Goal: Transaction & Acquisition: Book appointment/travel/reservation

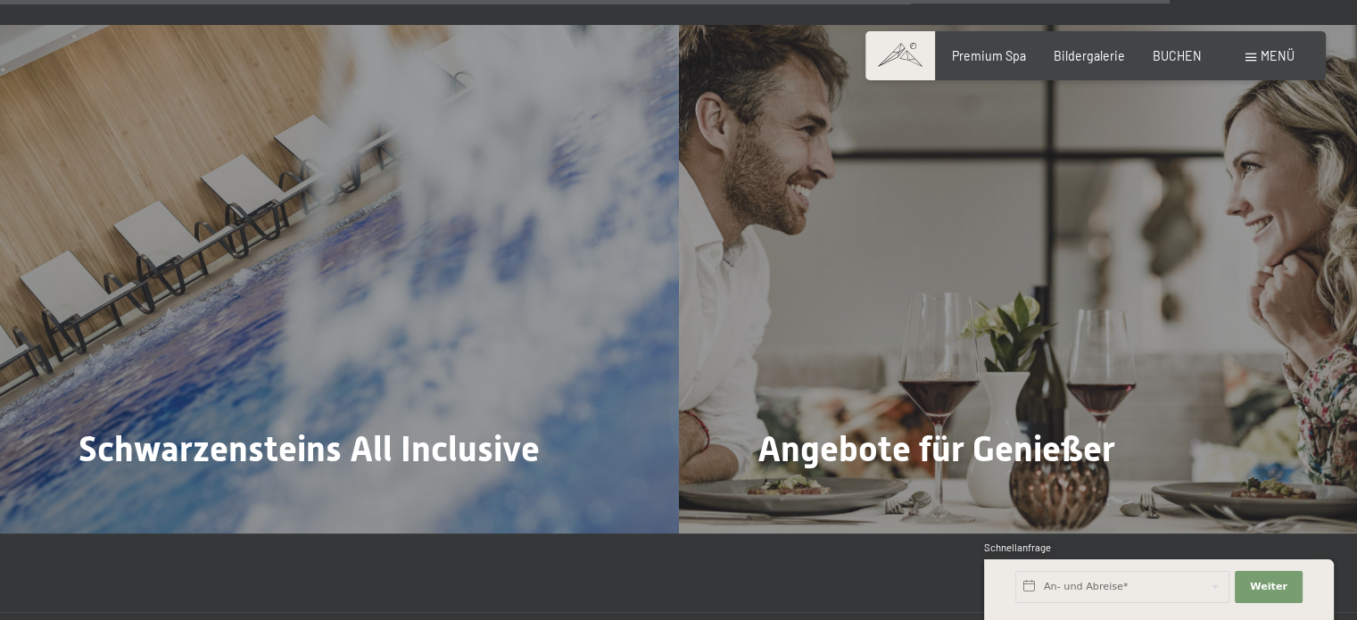
scroll to position [6333, 0]
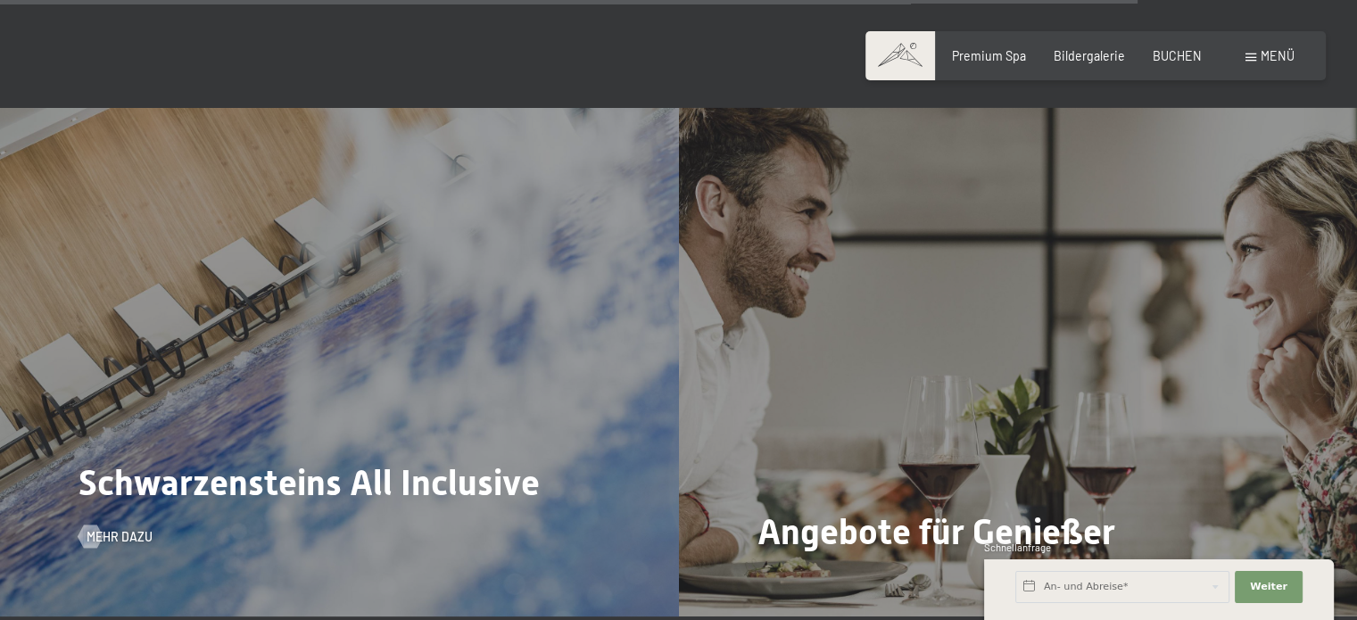
click at [221, 312] on div "Schwarzensteins All Inclusive Mehr dazu" at bounding box center [339, 362] width 679 height 508
click at [260, 342] on div "Schwarzensteins All Inclusive Mehr dazu" at bounding box center [339, 362] width 679 height 508
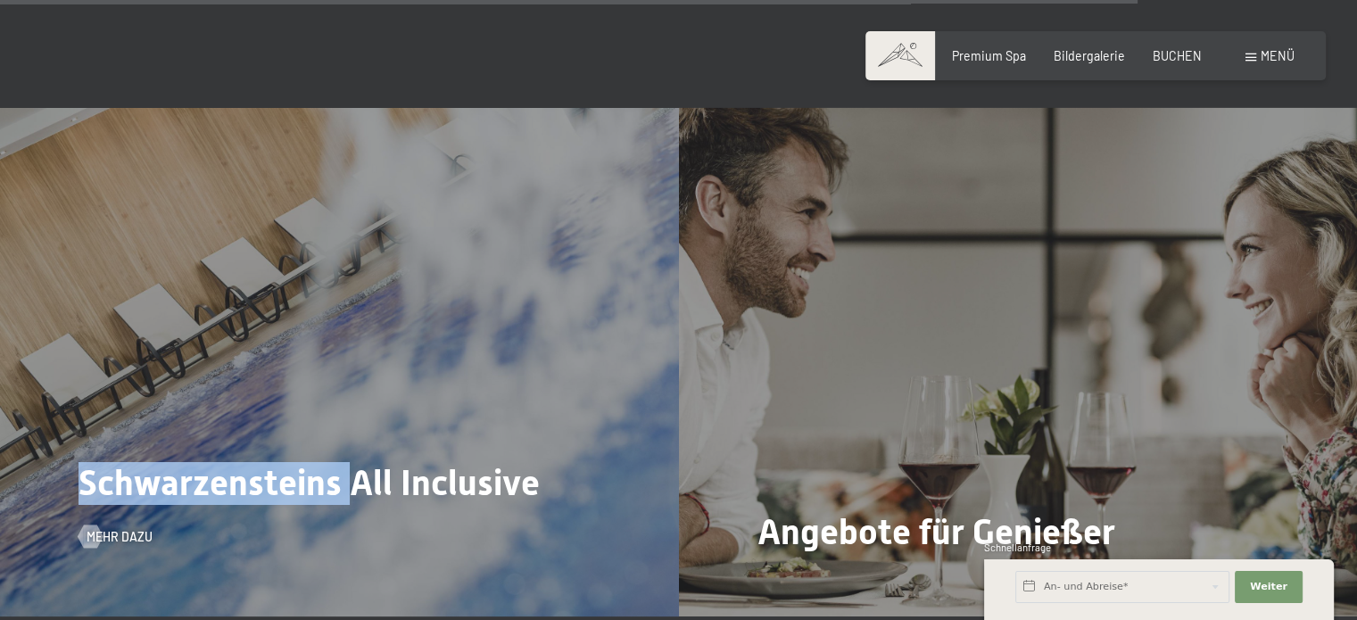
click at [260, 342] on div "Schwarzensteins All Inclusive Mehr dazu" at bounding box center [339, 362] width 679 height 508
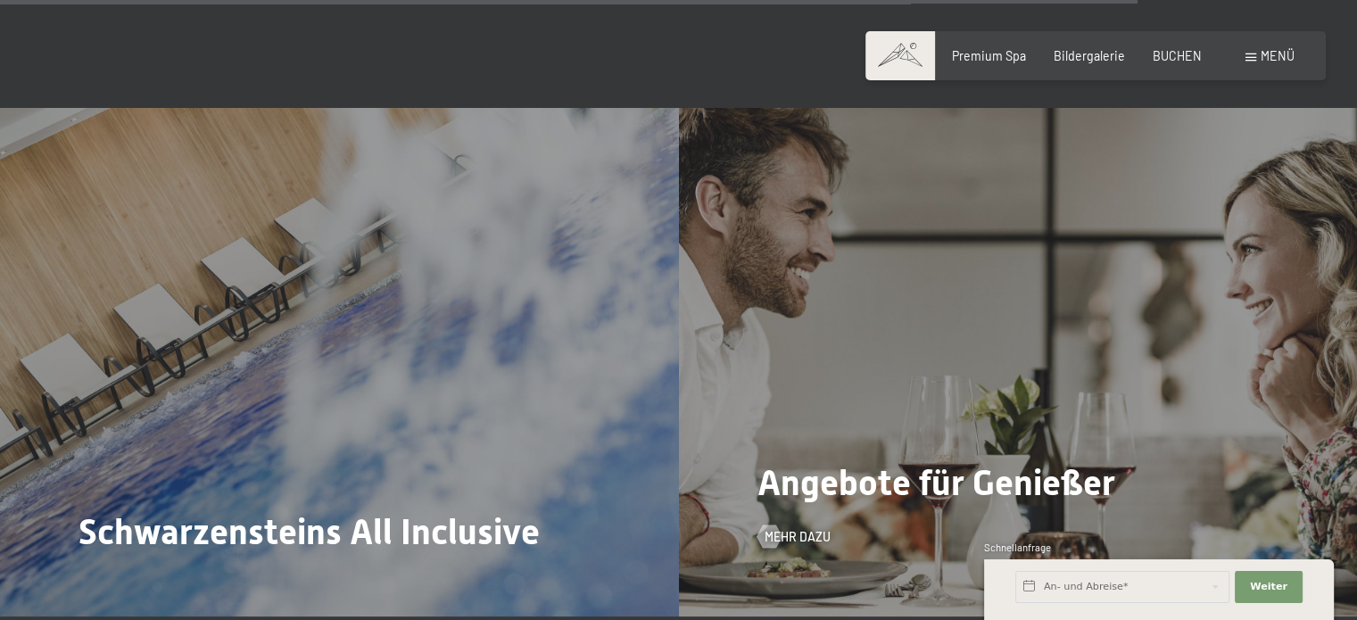
click at [1011, 343] on div "Angebote für Genießer Mehr dazu" at bounding box center [1018, 362] width 679 height 508
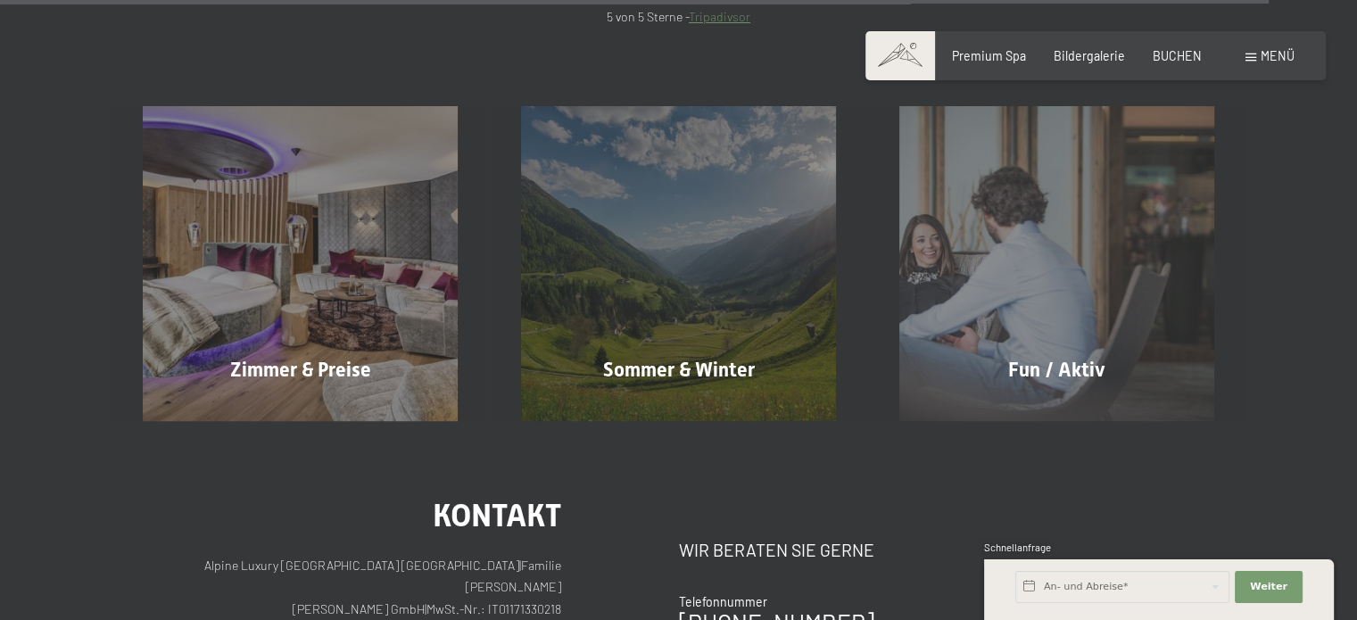
scroll to position [7136, 0]
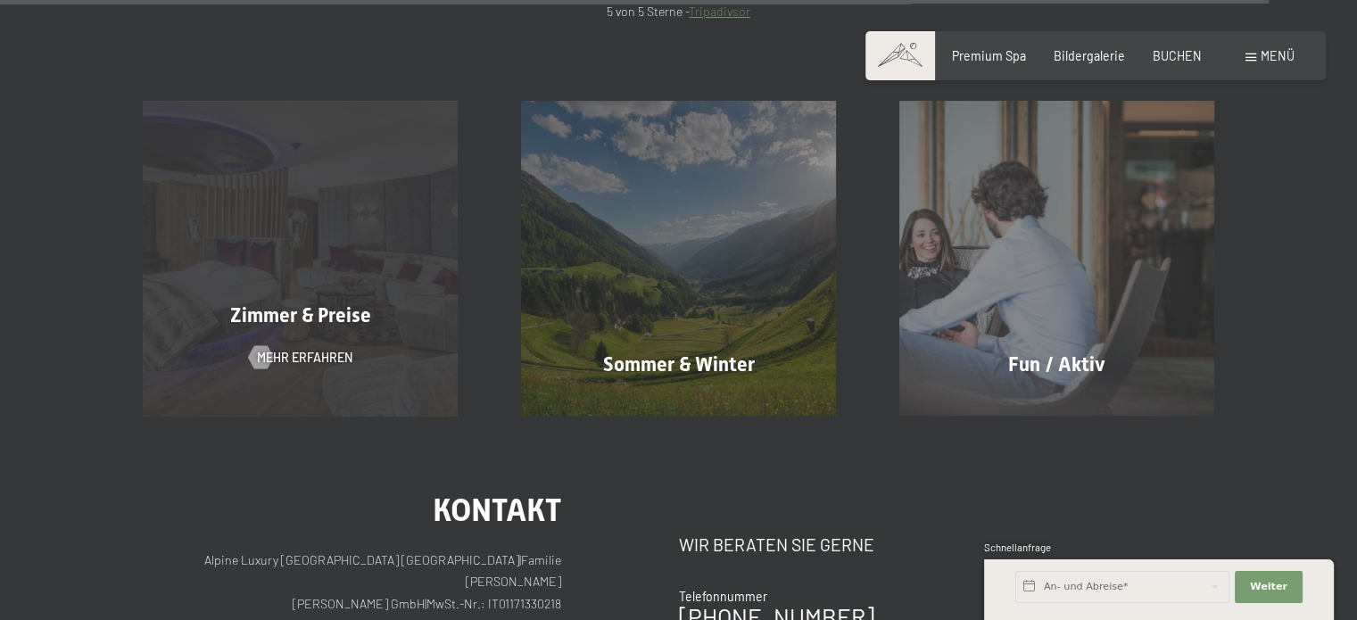
click at [353, 235] on div "Zimmer & Preise Mehr erfahren" at bounding box center [301, 258] width 378 height 315
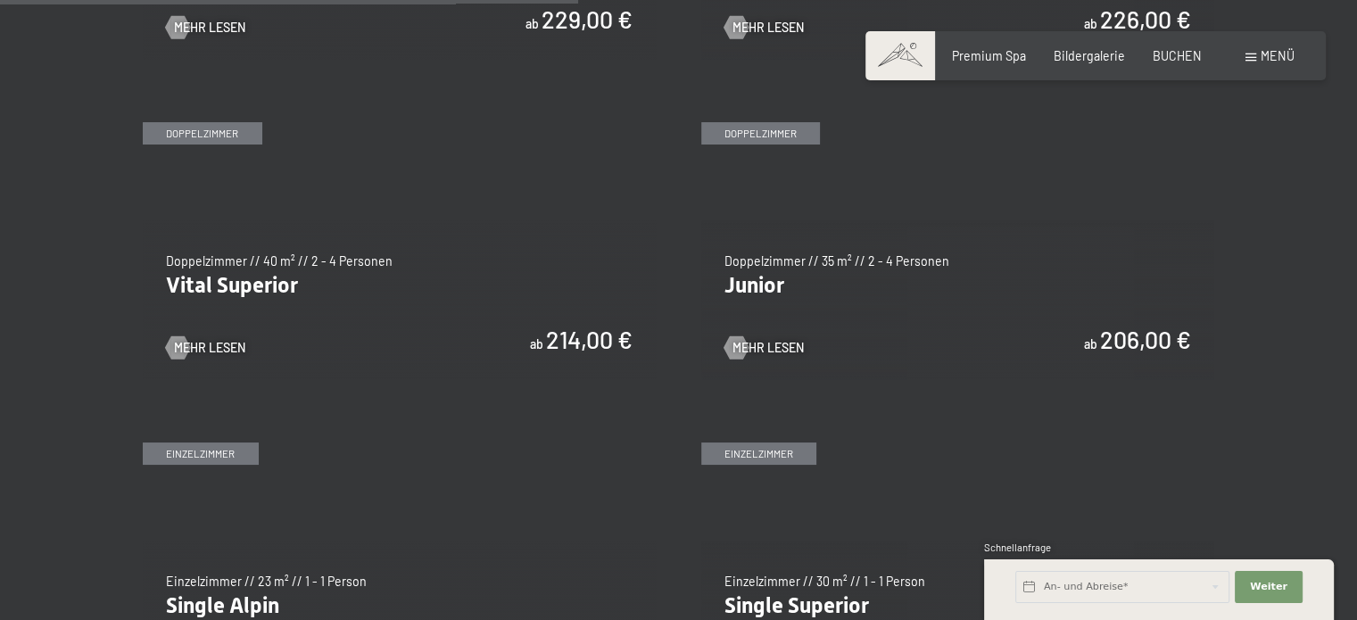
scroll to position [2141, 0]
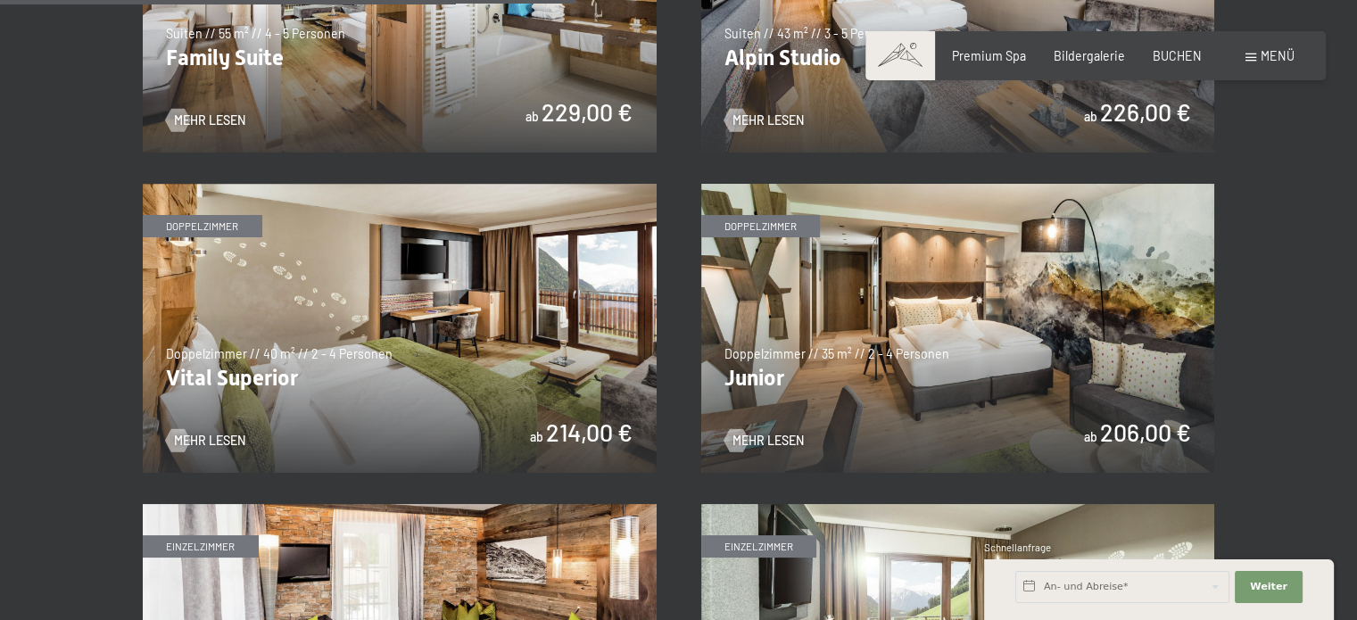
click at [933, 349] on img at bounding box center [958, 328] width 514 height 289
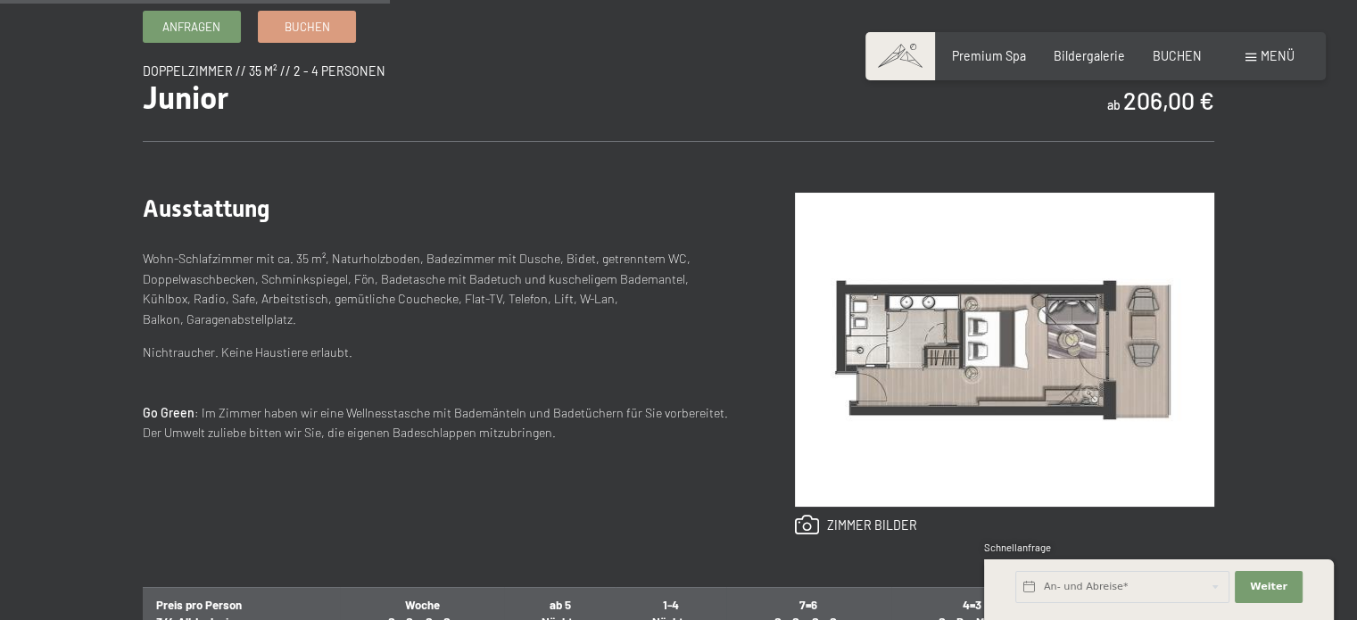
scroll to position [624, 0]
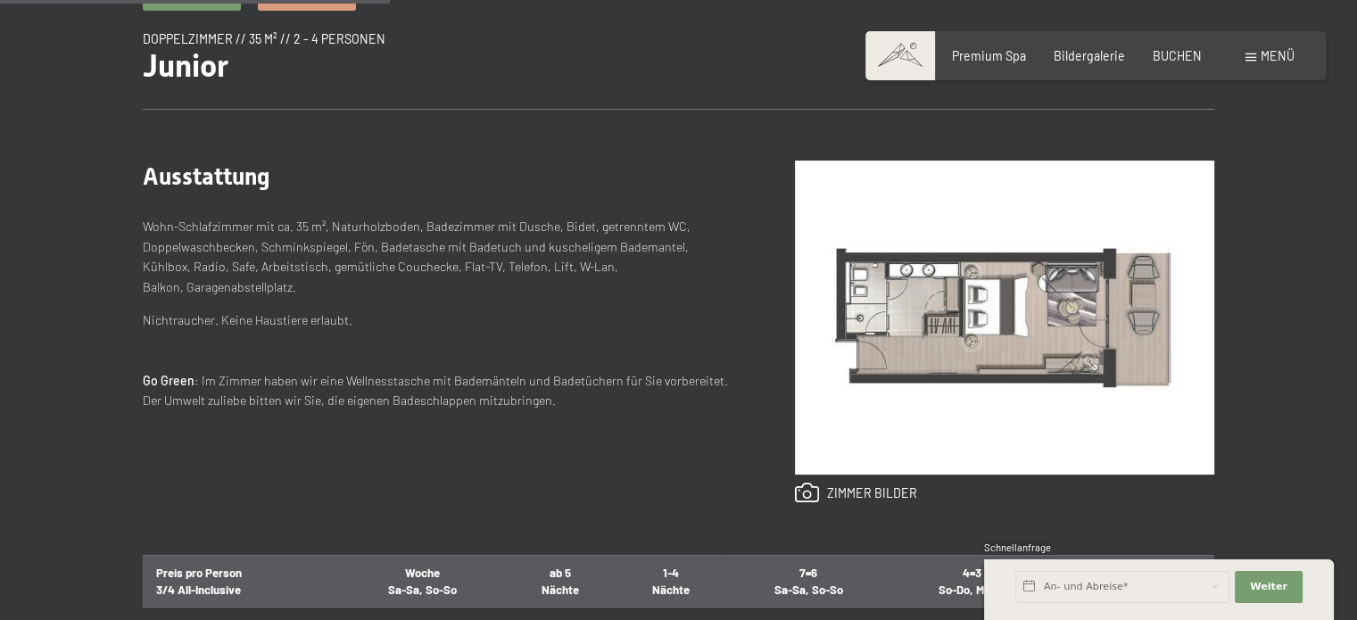
click at [978, 317] on img at bounding box center [1004, 318] width 419 height 314
